Goal: Information Seeking & Learning: Check status

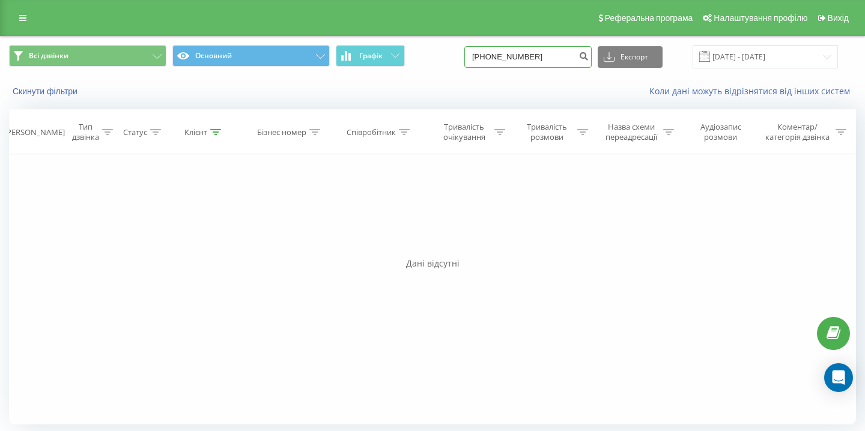
click at [507, 56] on input "[PHONE_NUMBER]" at bounding box center [527, 57] width 127 height 22
type input "380951678166"
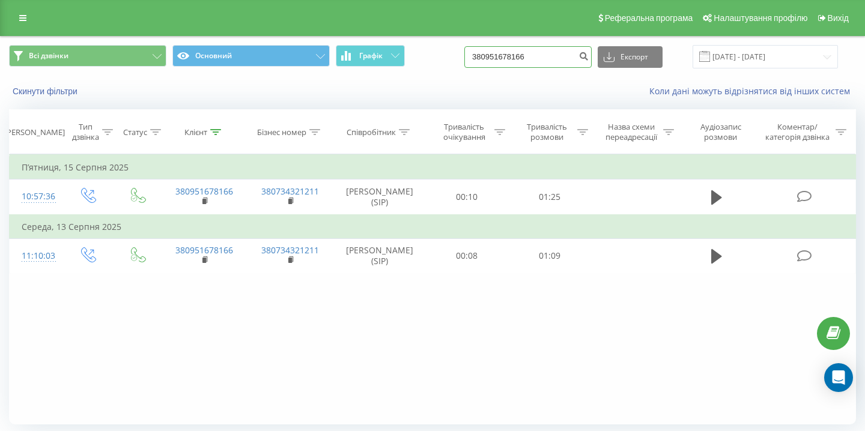
click at [563, 56] on input "380951678166" at bounding box center [527, 57] width 127 height 22
